Goal: Task Accomplishment & Management: Manage account settings

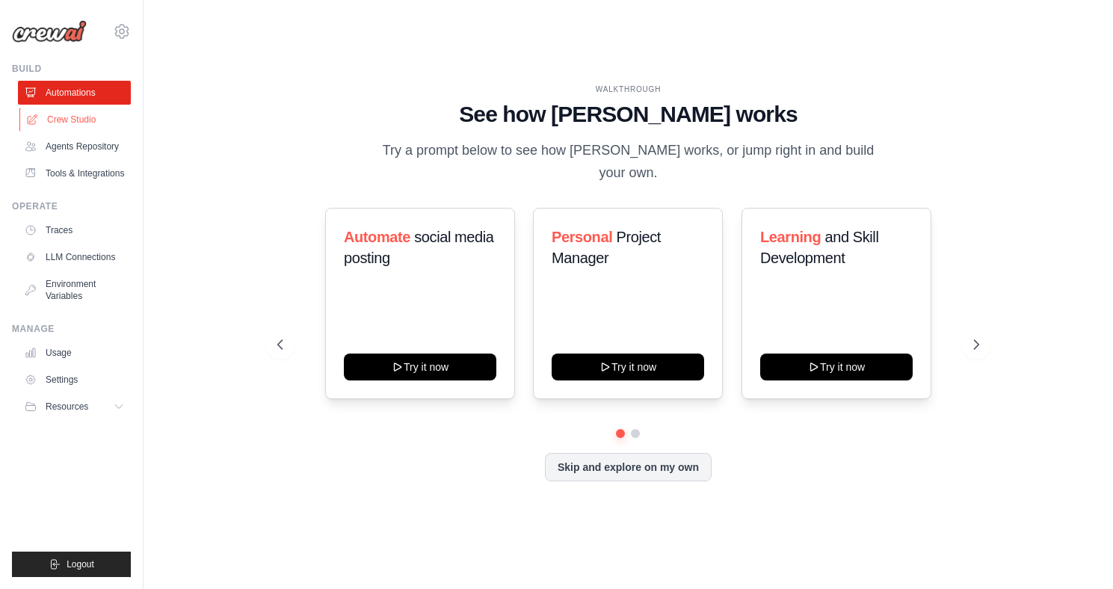
click at [69, 117] on link "Crew Studio" at bounding box center [75, 120] width 113 height 24
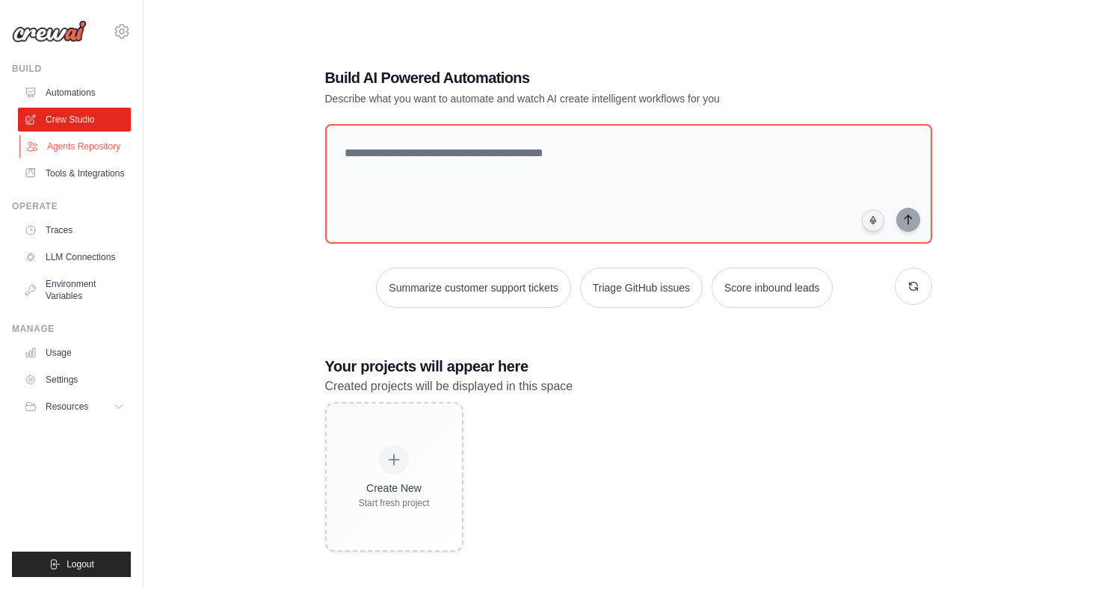
click at [77, 144] on link "Agents Repository" at bounding box center [75, 146] width 113 height 24
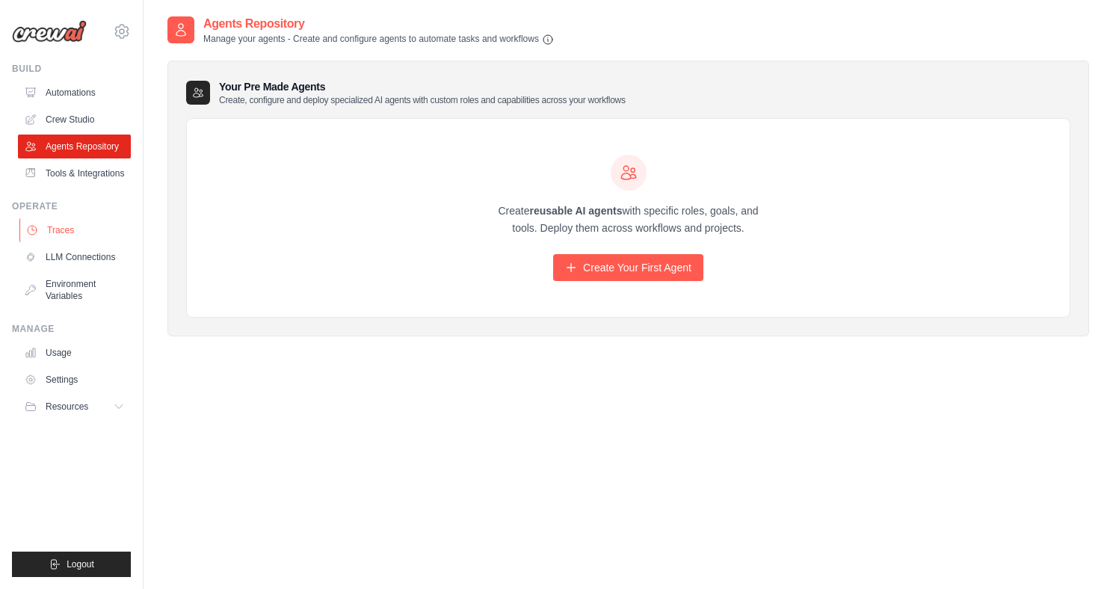
click at [61, 232] on link "Traces" at bounding box center [75, 230] width 113 height 24
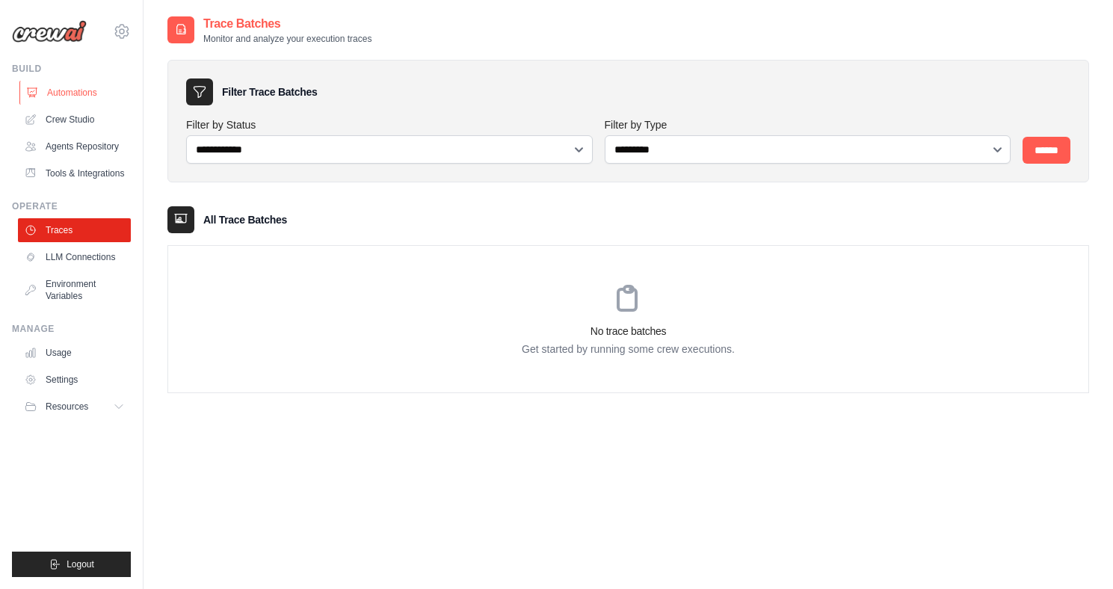
click at [77, 94] on link "Automations" at bounding box center [75, 93] width 113 height 24
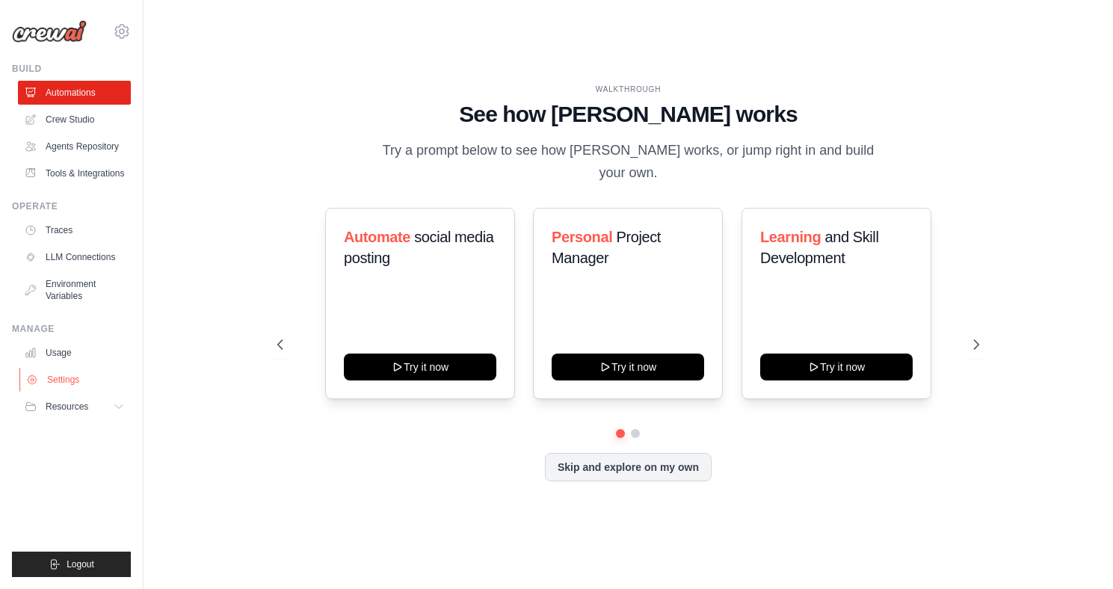
click at [61, 374] on link "Settings" at bounding box center [75, 380] width 113 height 24
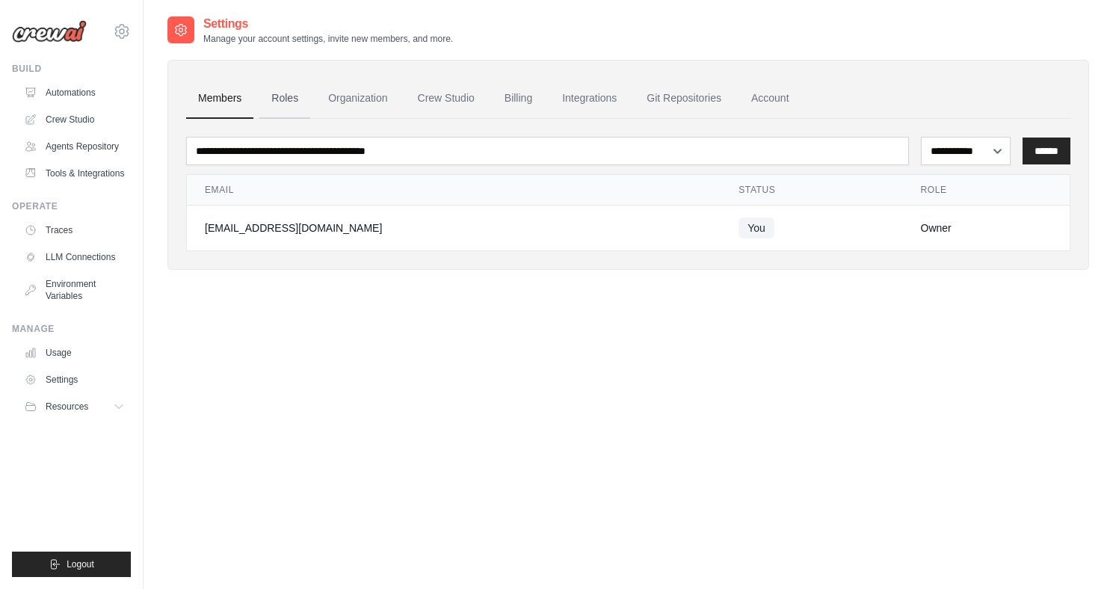
click at [279, 94] on link "Roles" at bounding box center [284, 98] width 51 height 40
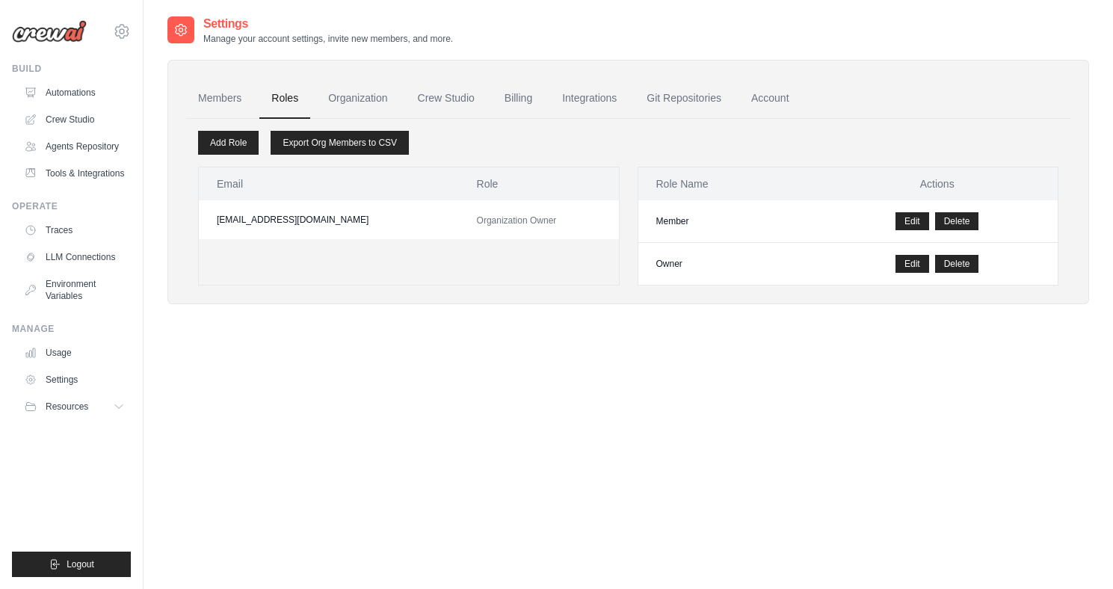
click at [348, 99] on link "Organization" at bounding box center [357, 98] width 83 height 40
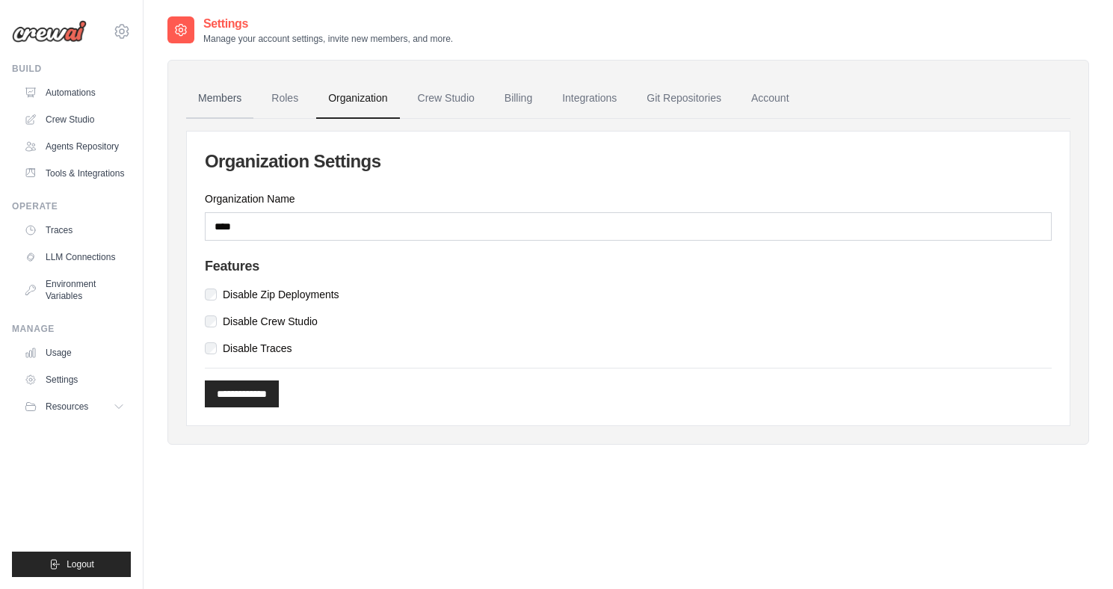
click at [228, 99] on link "Members" at bounding box center [219, 98] width 67 height 40
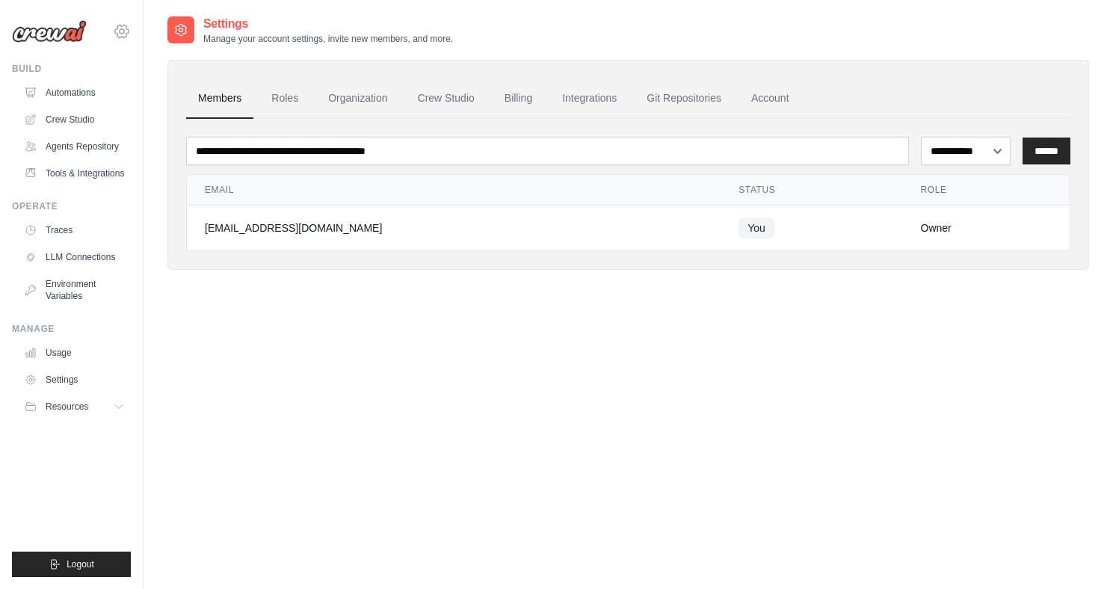
click at [121, 34] on icon at bounding box center [122, 31] width 18 height 18
click at [163, 88] on span "Settings" at bounding box center [185, 92] width 118 height 15
